Goal: Find specific page/section: Find specific page/section

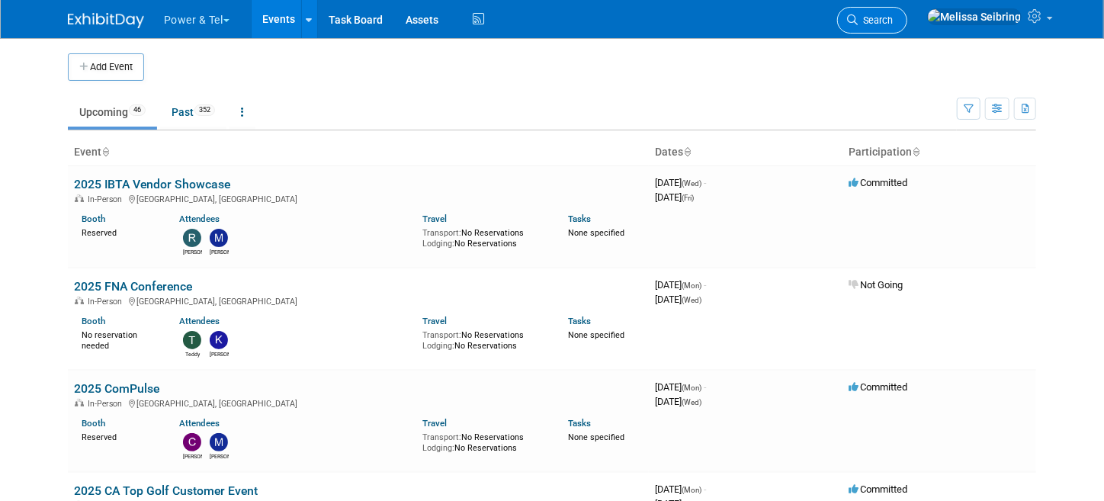
click at [892, 18] on span "Search" at bounding box center [874, 19] width 35 height 11
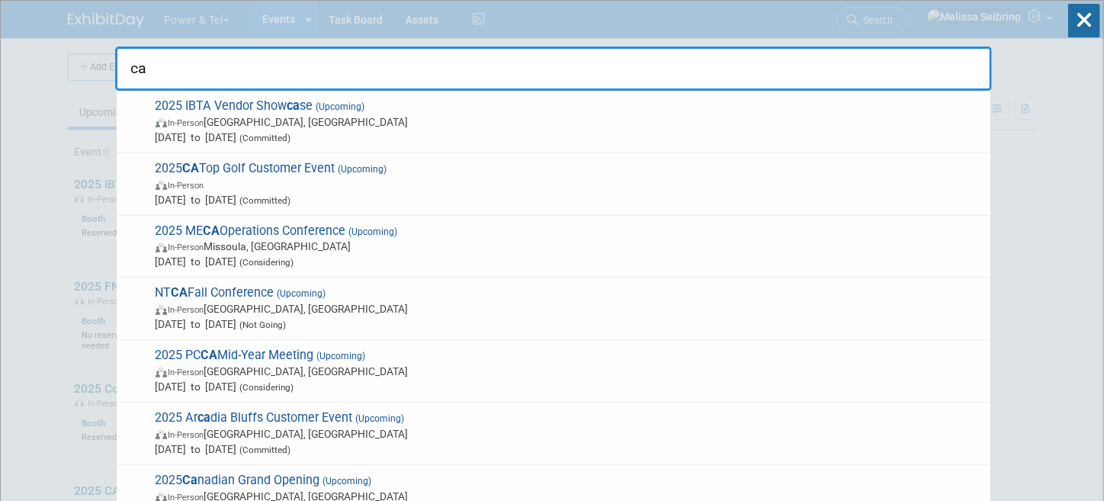
type input "c"
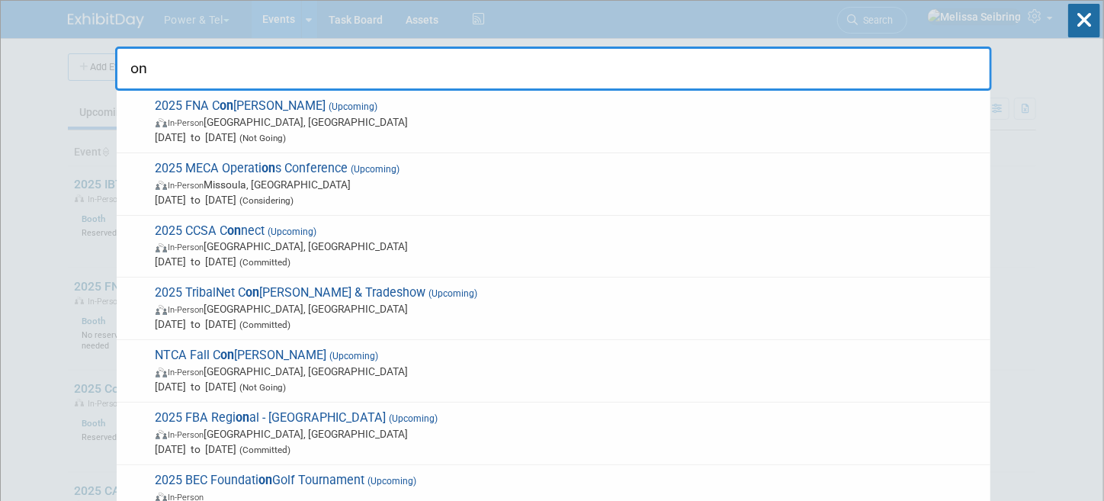
type input "o"
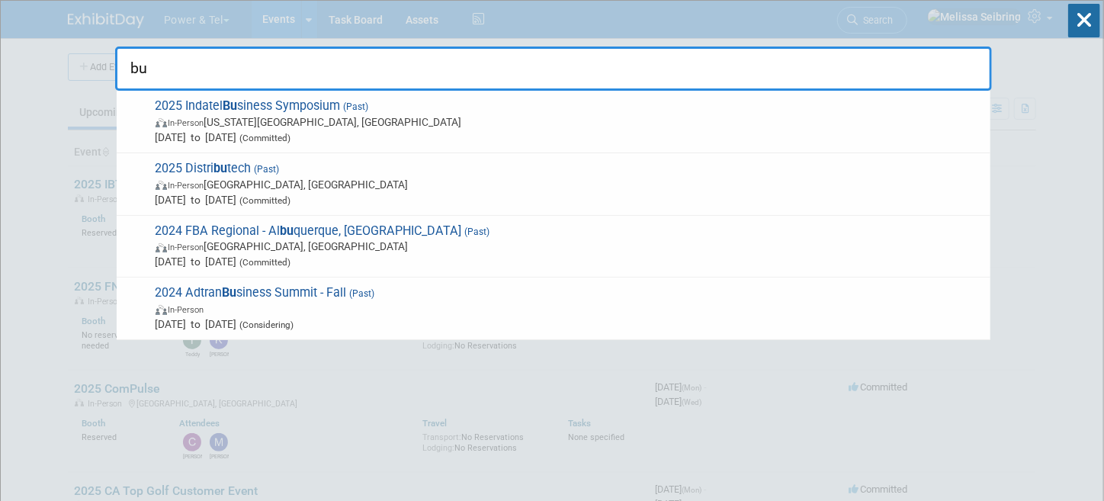
type input "b"
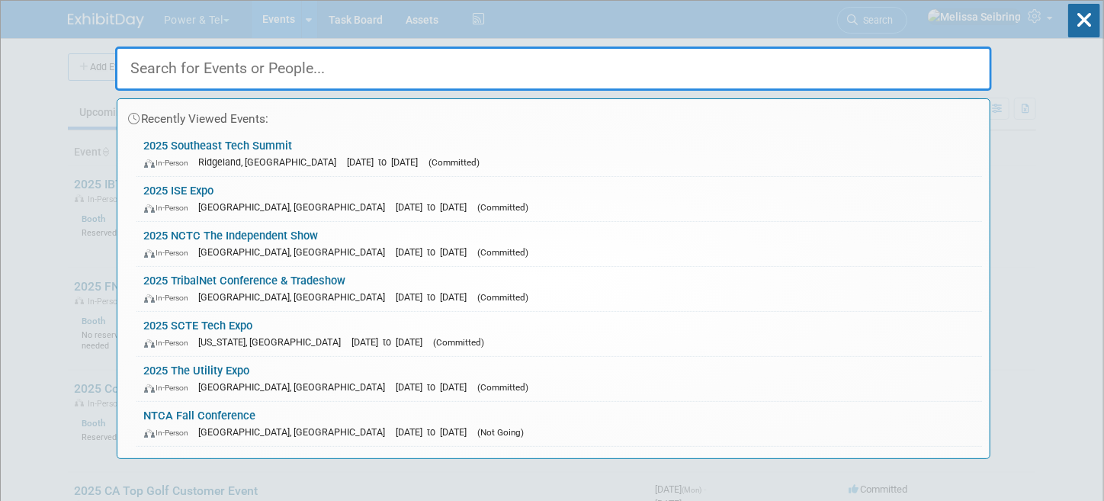
drag, startPoint x: 30, startPoint y: 98, endPoint x: 126, endPoint y: 139, distance: 104.5
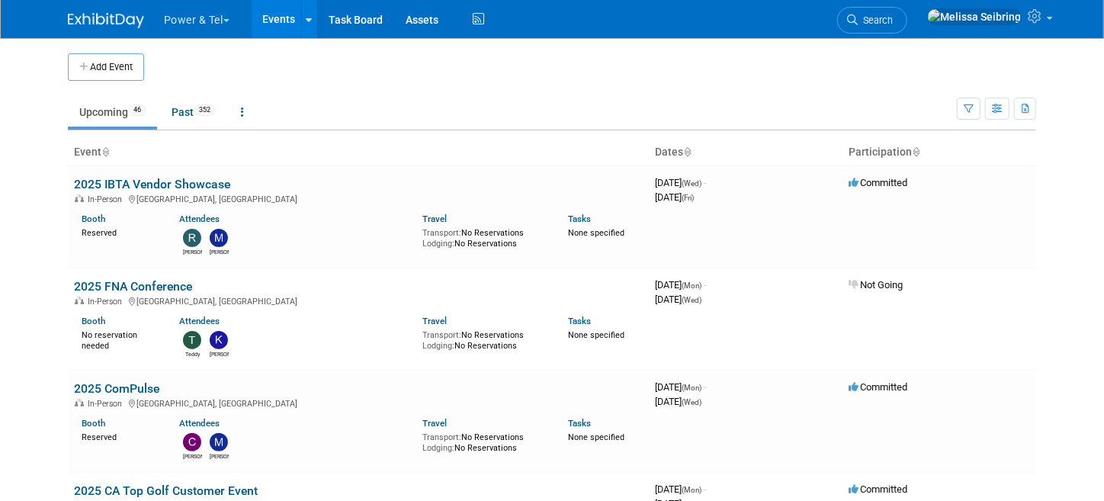
drag, startPoint x: 966, startPoint y: 15, endPoint x: 959, endPoint y: 20, distance: 8.2
click at [892, 15] on span "Search" at bounding box center [874, 19] width 35 height 11
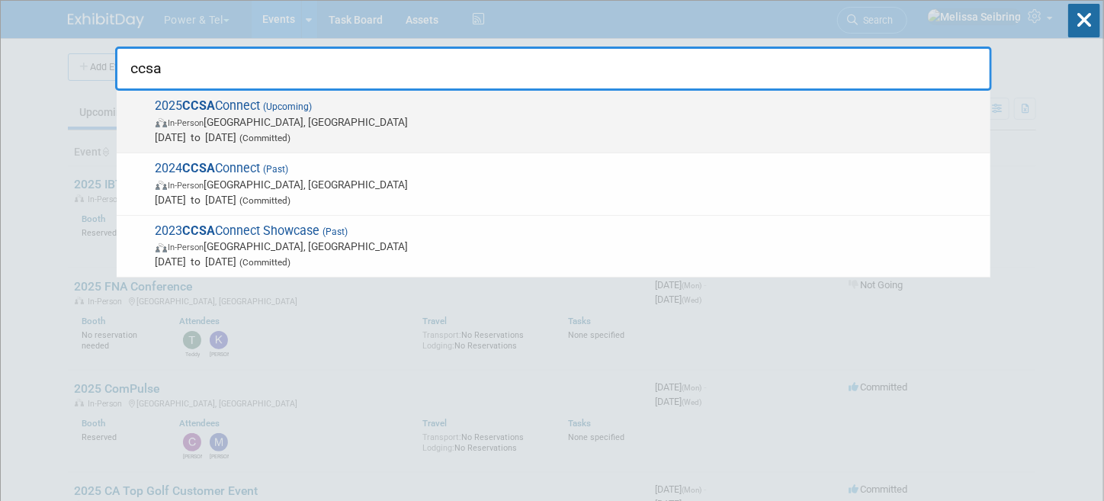
type input "ccsa"
click at [236, 107] on span "2025 CCSA Connect (Upcoming) In-Person [GEOGRAPHIC_DATA], [GEOGRAPHIC_DATA] [DA…" at bounding box center [567, 121] width 832 height 46
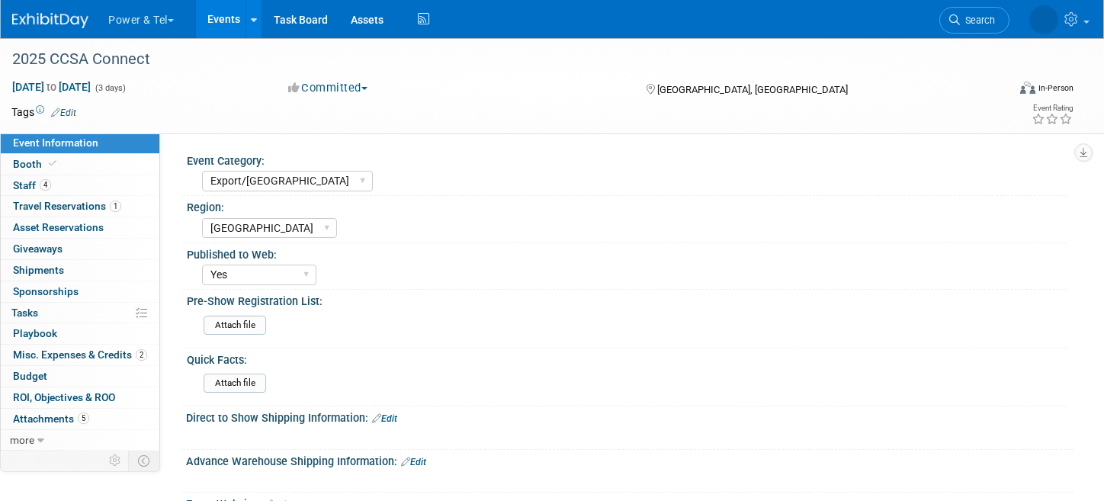
select select "Export/[GEOGRAPHIC_DATA]"
select select "[GEOGRAPHIC_DATA]"
select select "Yes"
click at [31, 162] on span "Booth" at bounding box center [36, 164] width 46 height 12
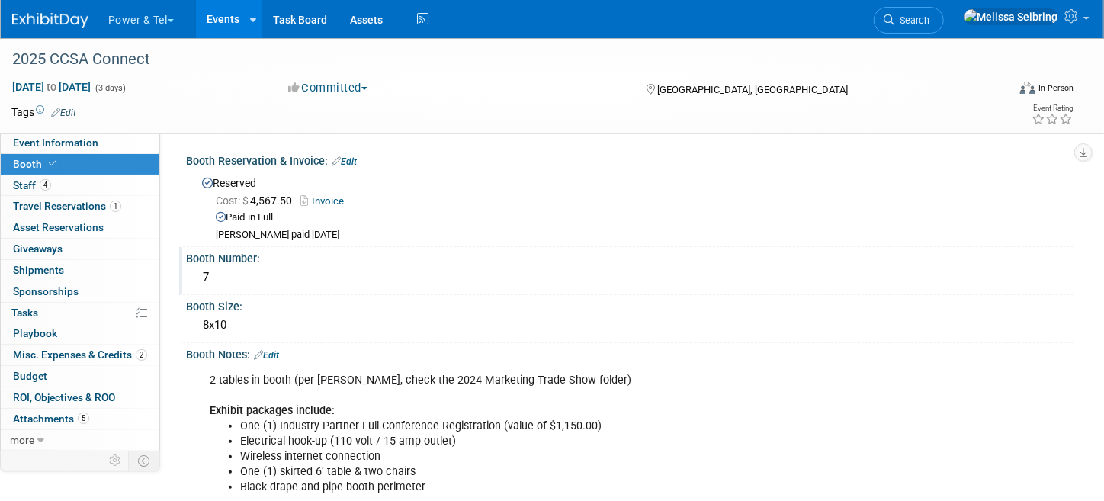
click at [14, 181] on span "Staff 4" at bounding box center [32, 185] width 38 height 12
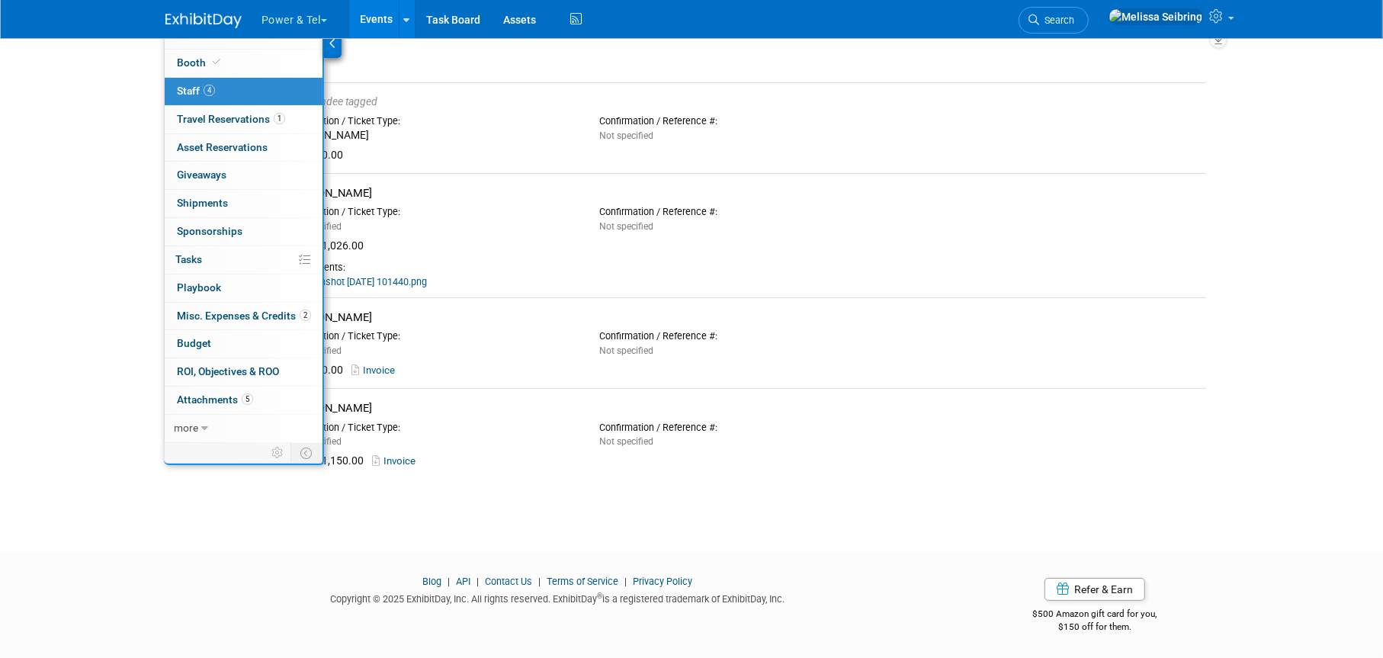
scroll to position [18, 0]
